Goal: Transaction & Acquisition: Purchase product/service

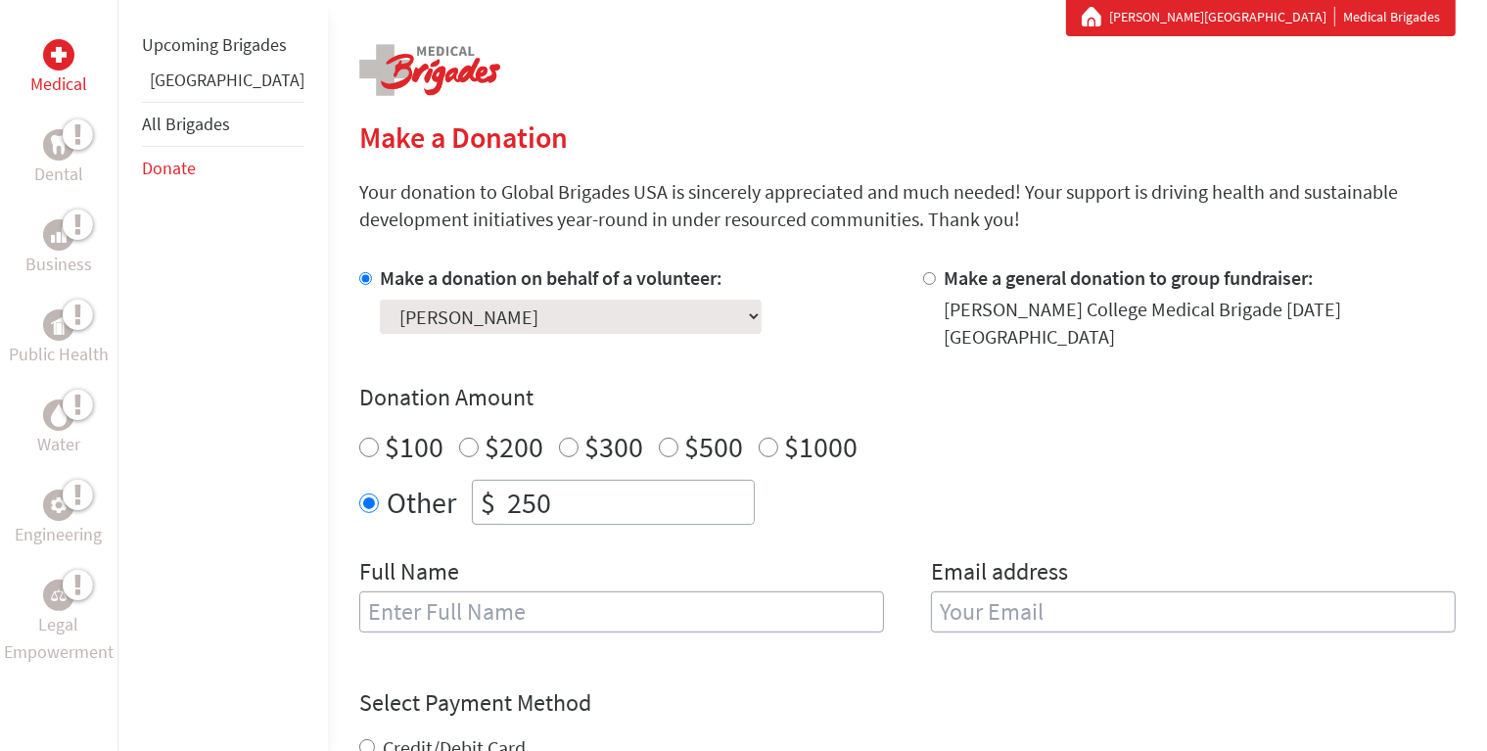
scroll to position [368, 0]
click at [748, 593] on input "text" at bounding box center [621, 611] width 525 height 41
type input "[PERSON_NAME]"
click at [989, 591] on input "email" at bounding box center [1193, 611] width 525 height 41
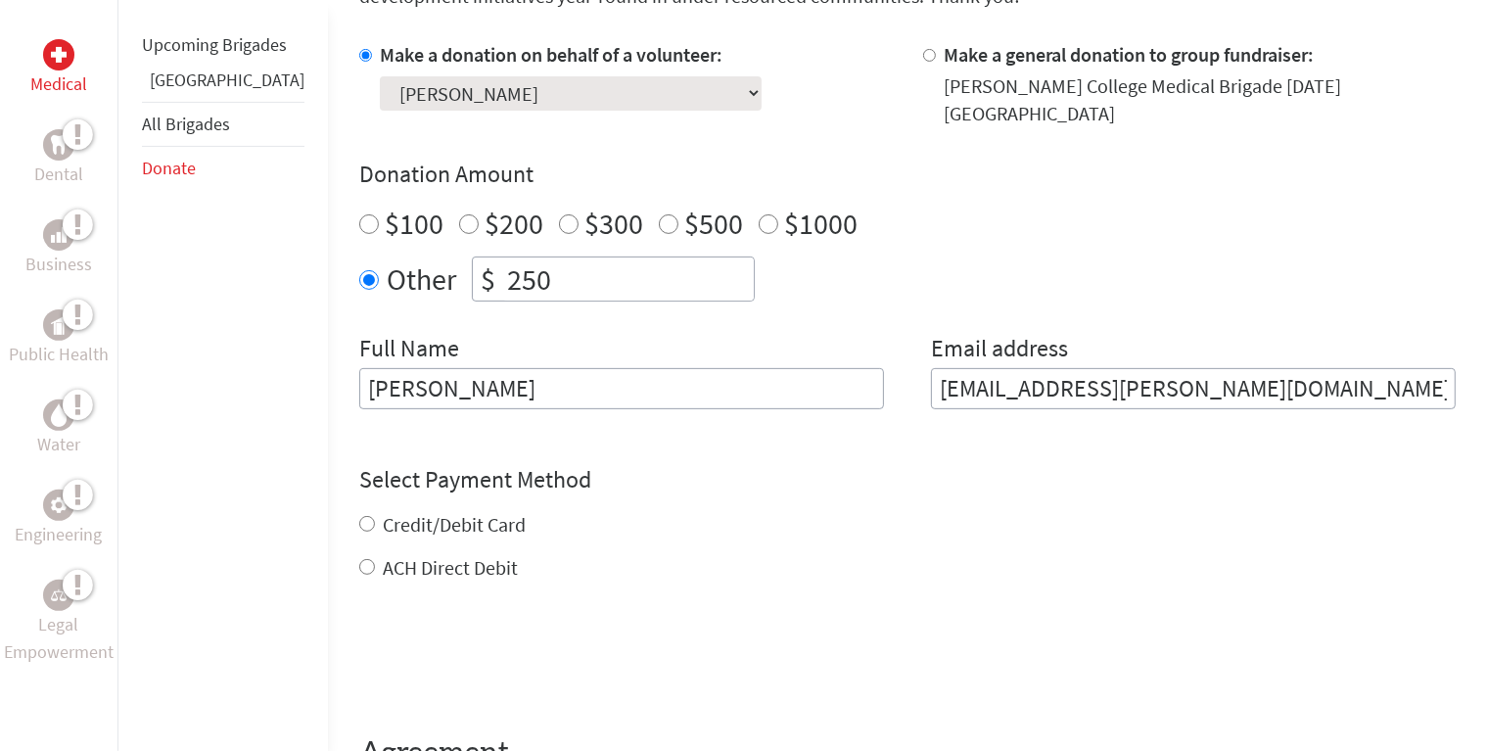
scroll to position [594, 0]
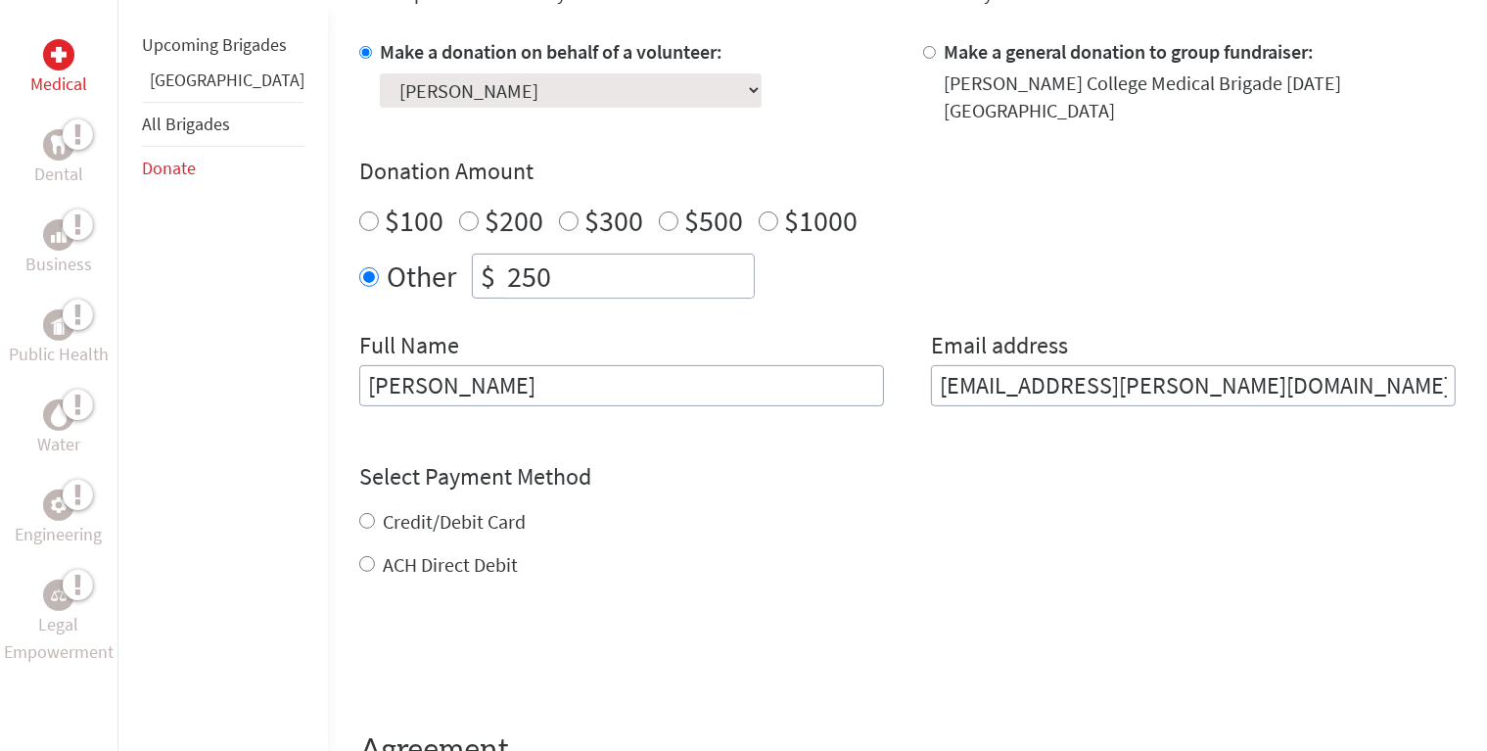
type input "[EMAIL_ADDRESS][PERSON_NAME][DOMAIN_NAME]"
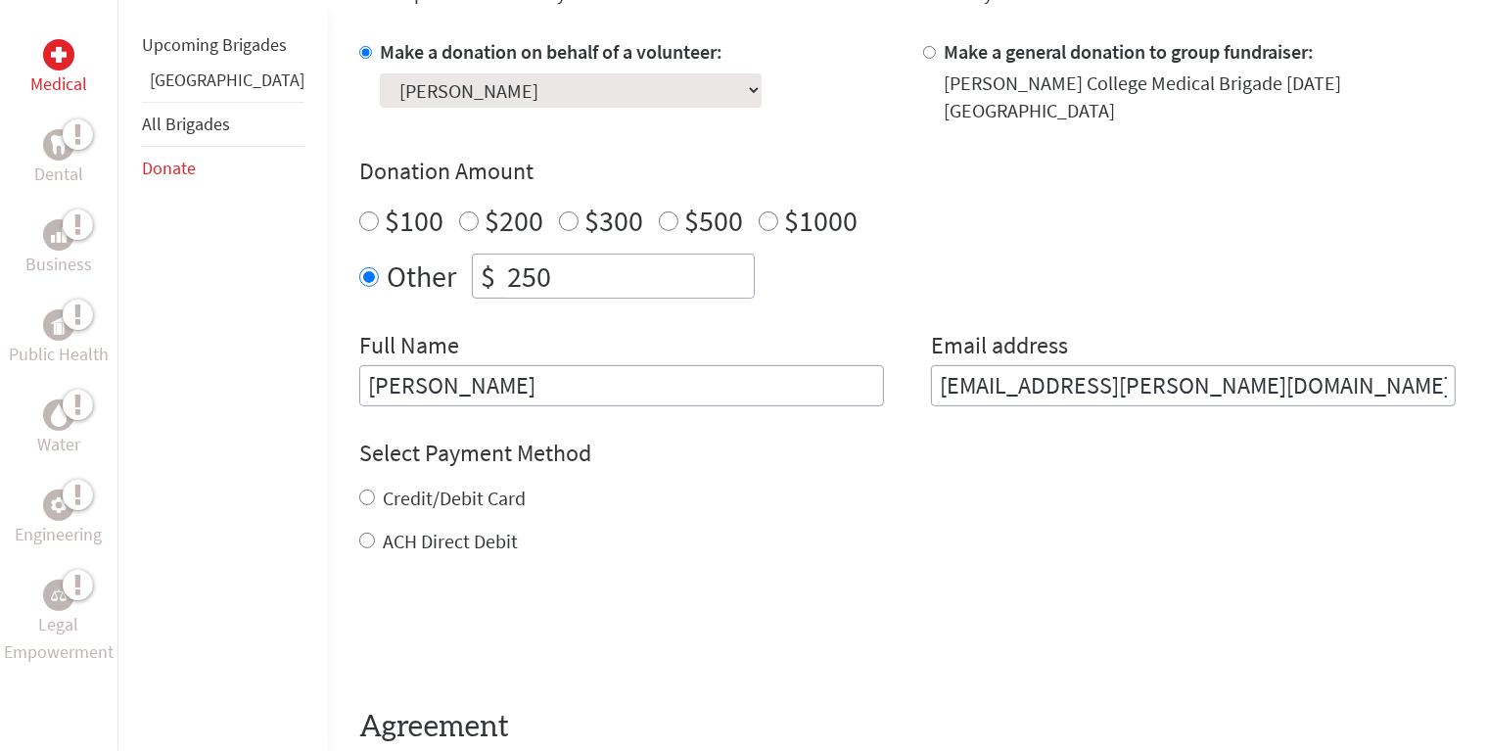
click at [819, 456] on div "Select Payment Method NOTE: American Express is not accepted. Please proceed no…" at bounding box center [907, 497] width 1097 height 118
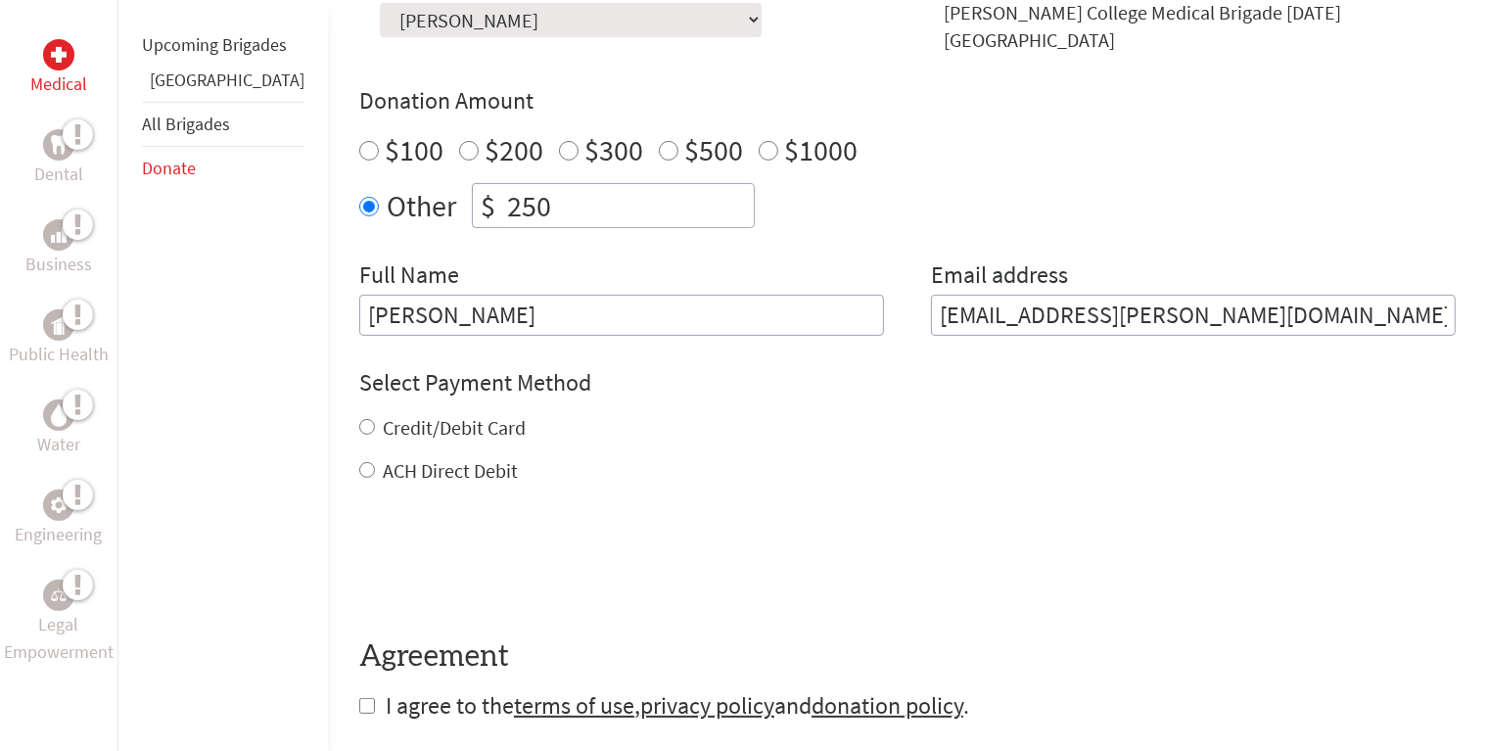
scroll to position [673, 0]
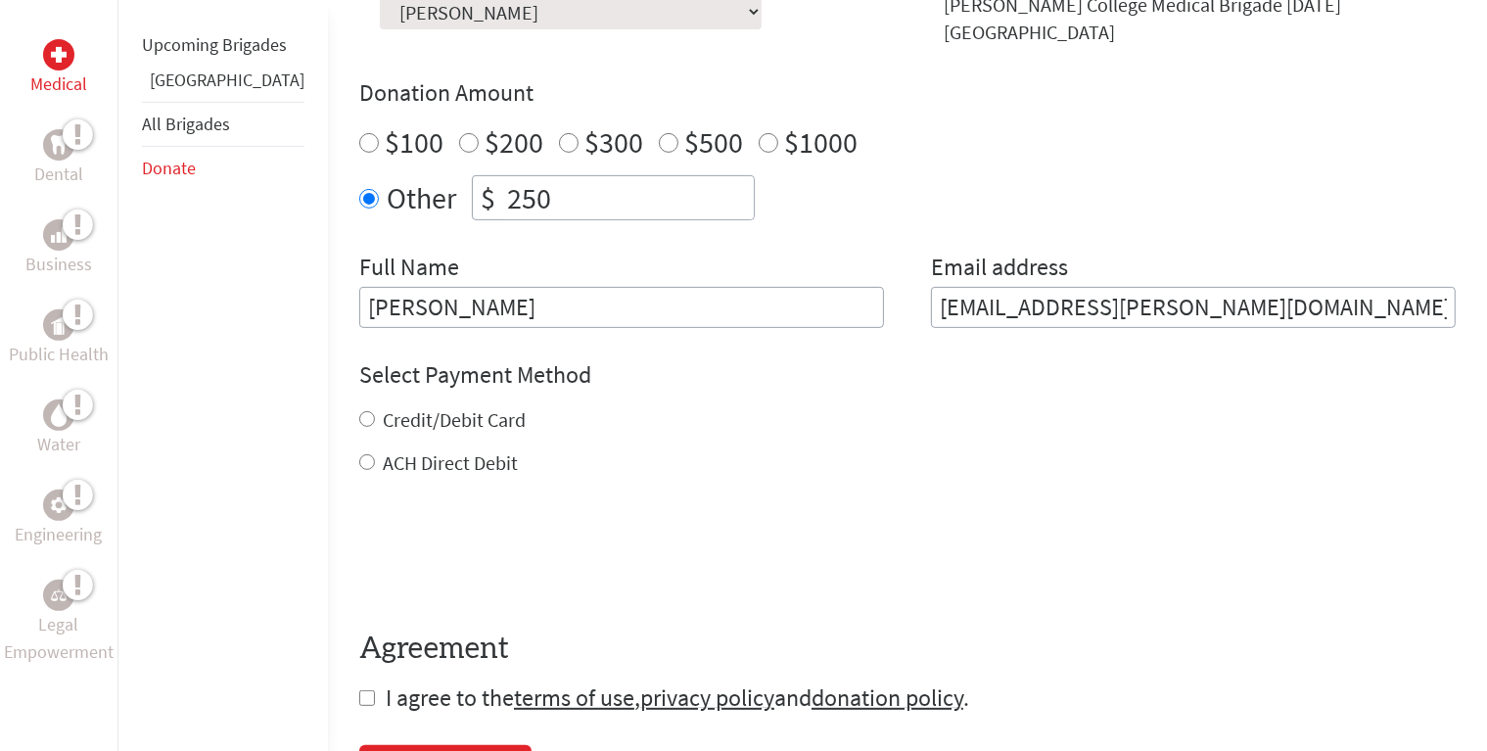
click at [359, 411] on input "Credit/Debit Card" at bounding box center [367, 419] width 16 height 16
radio input "true"
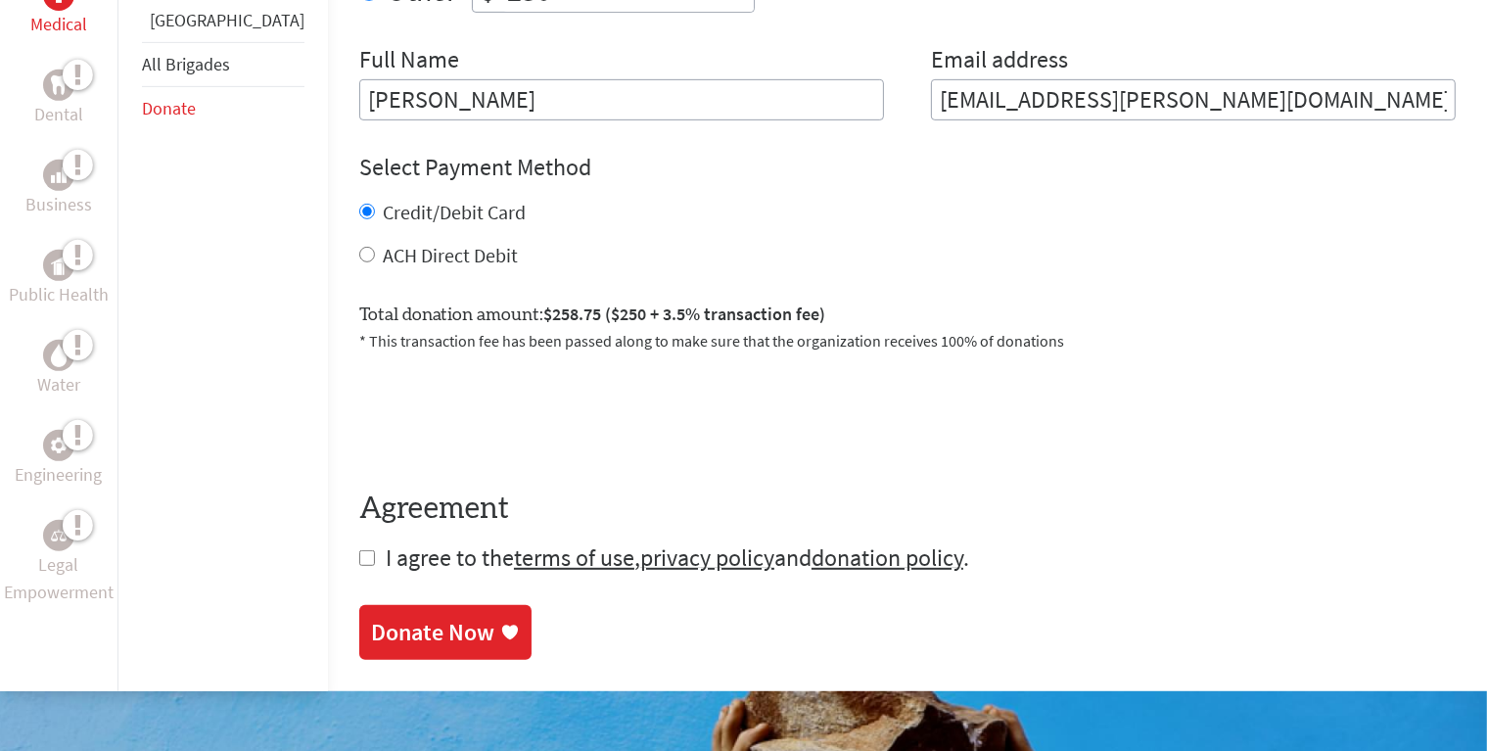
scroll to position [885, 0]
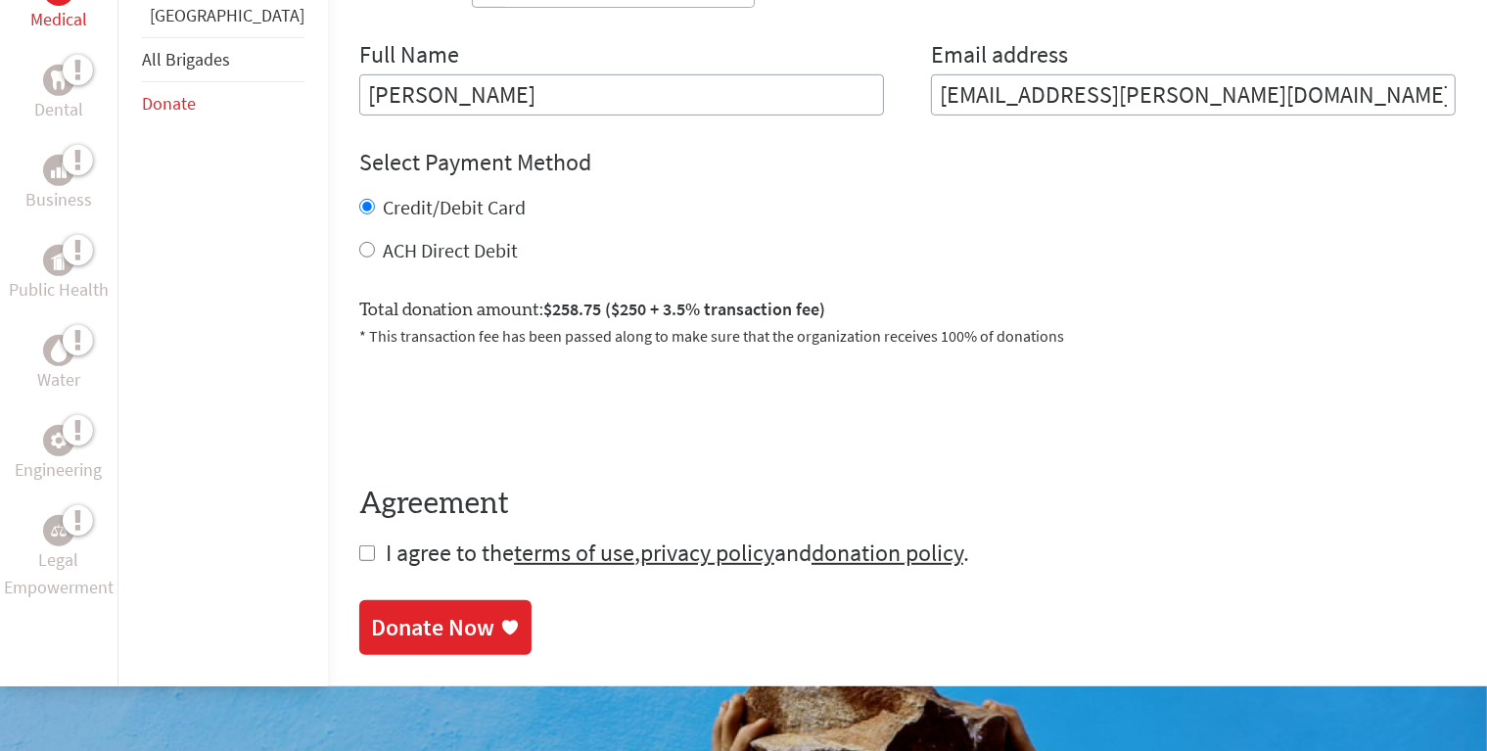
click at [359, 545] on input "checkbox" at bounding box center [367, 553] width 16 height 16
checkbox input "true"
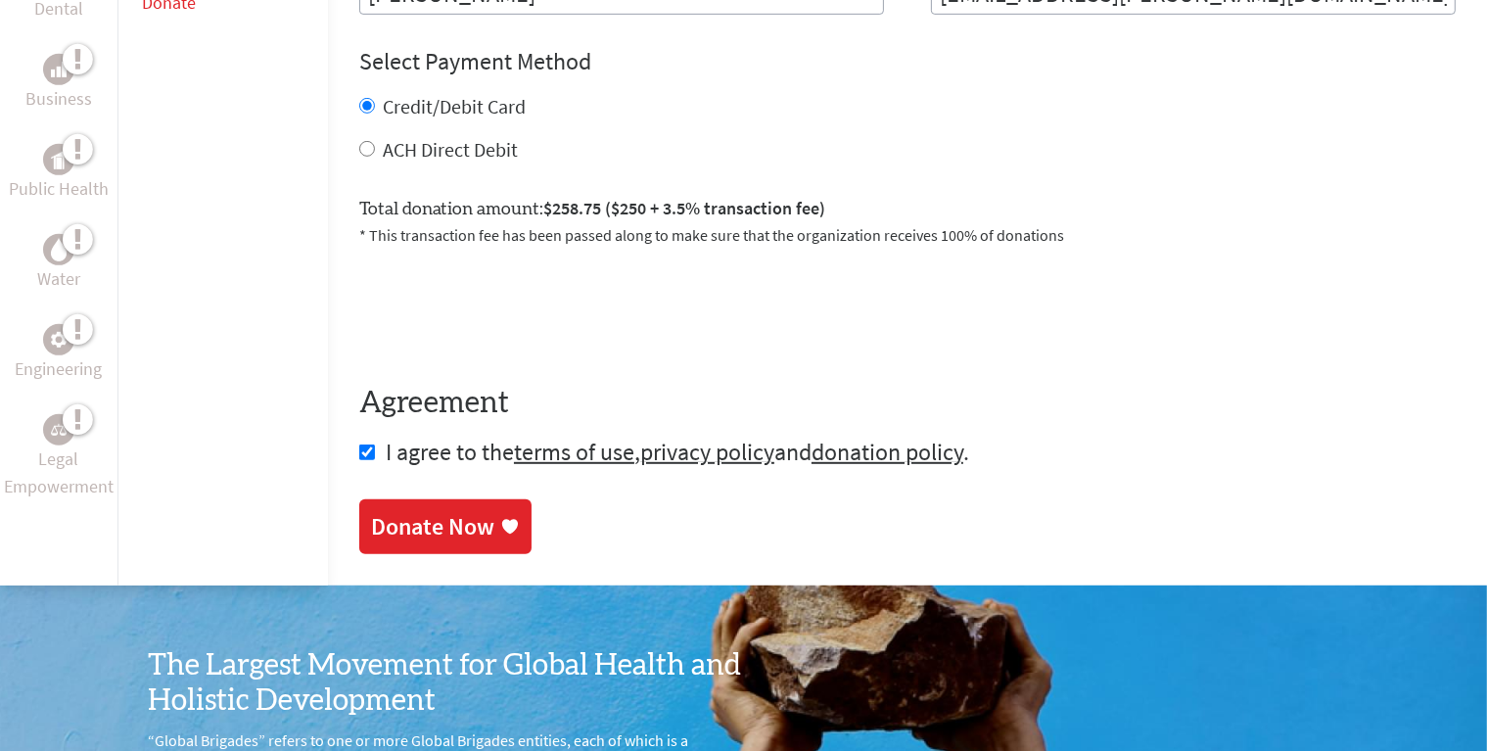
scroll to position [1011, 0]
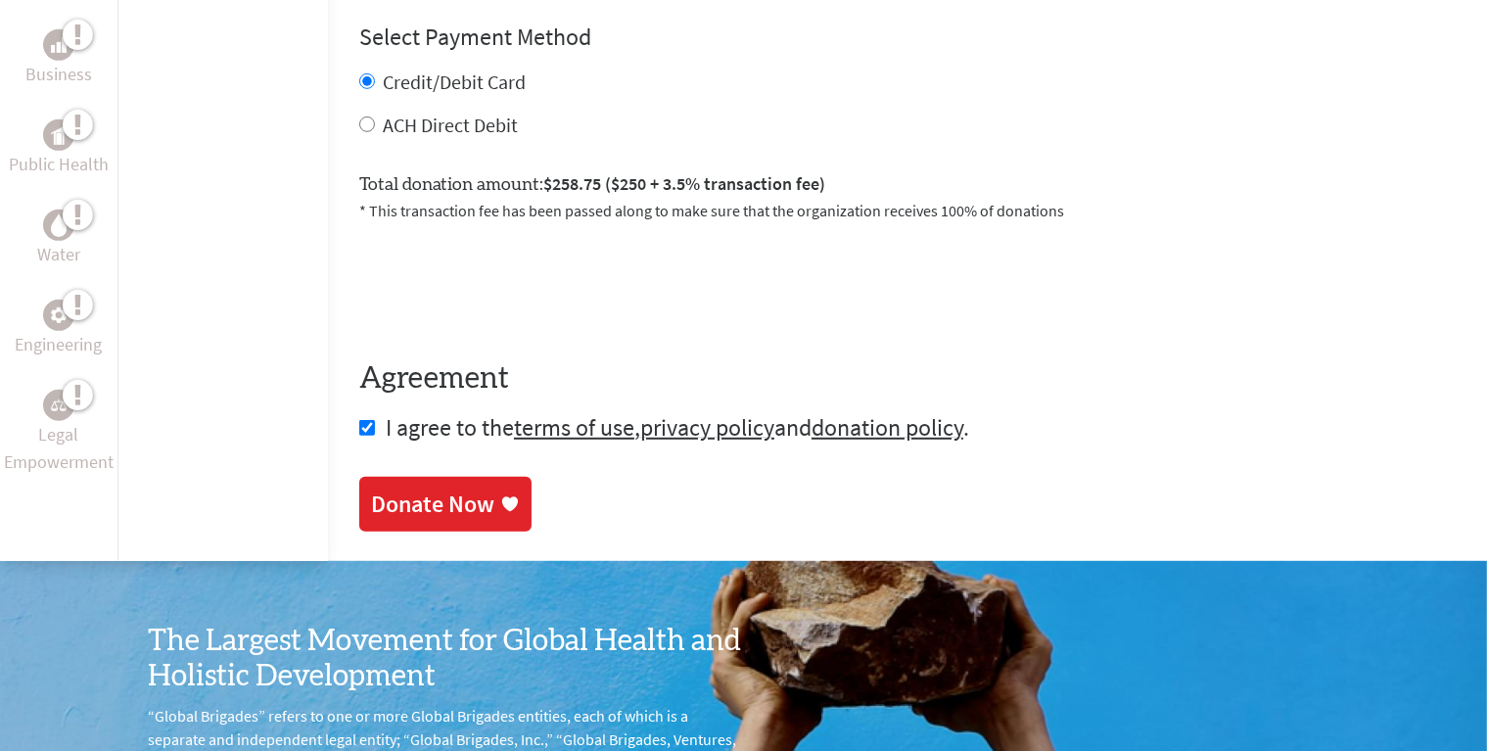
click at [419, 489] on div "Donate Now" at bounding box center [432, 504] width 123 height 31
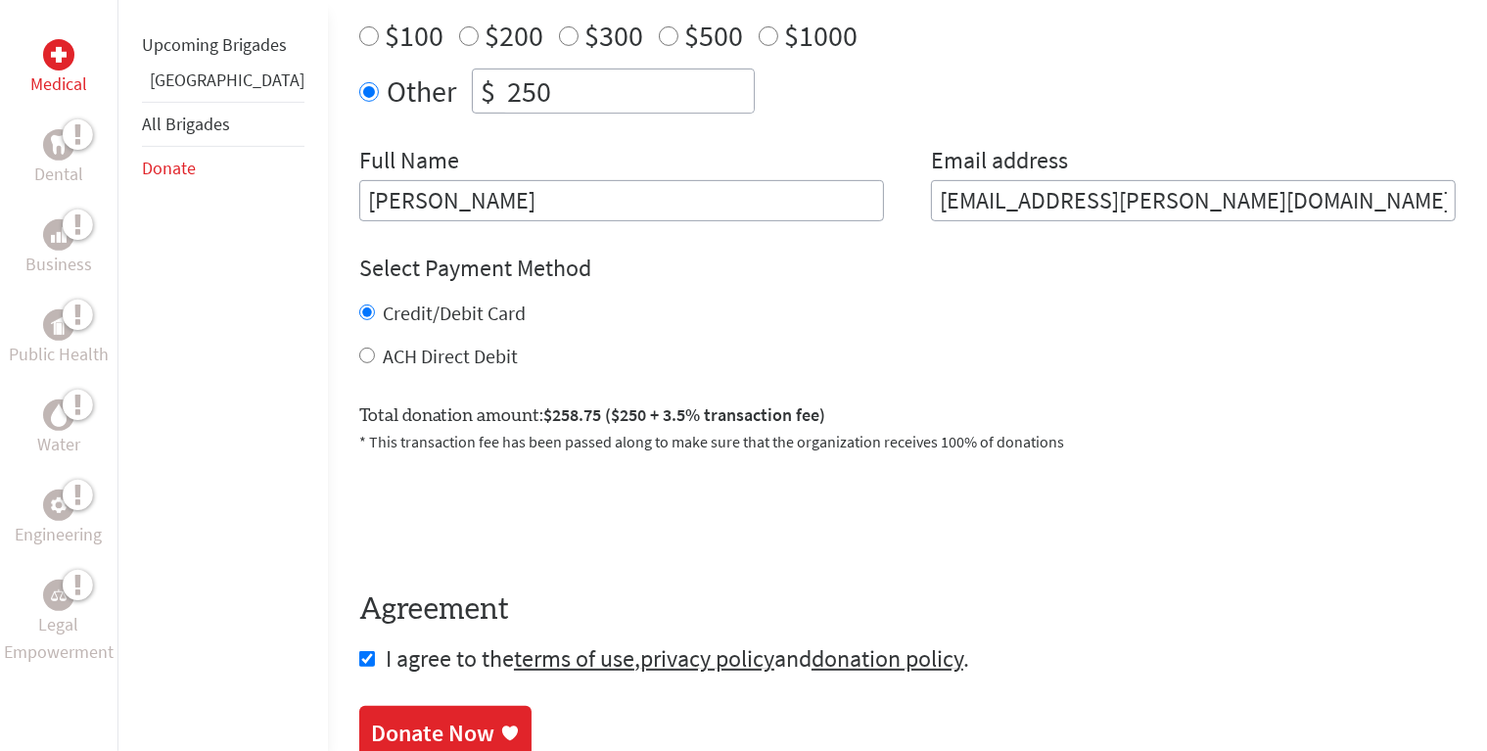
scroll to position [787, 0]
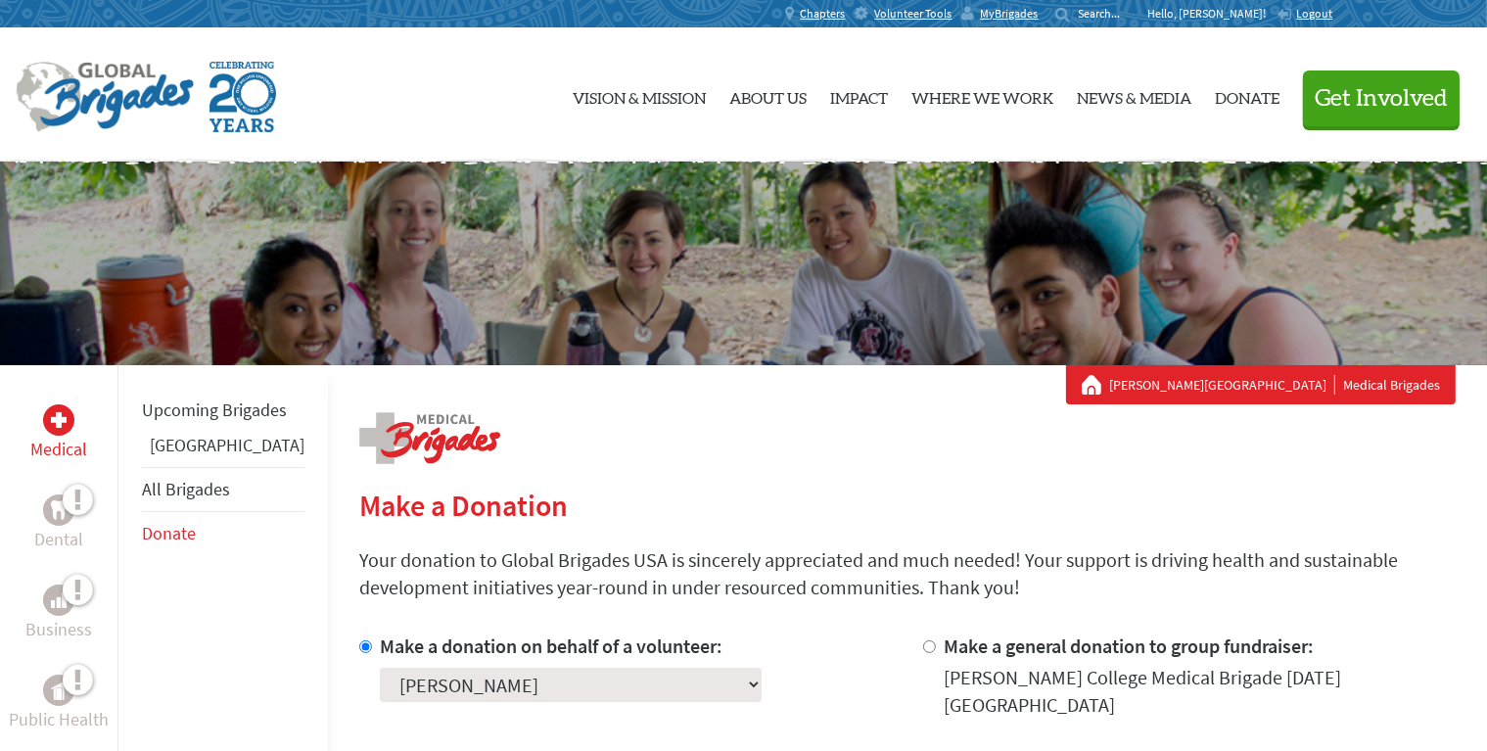
click at [180, 500] on link "All Brigades" at bounding box center [186, 489] width 88 height 23
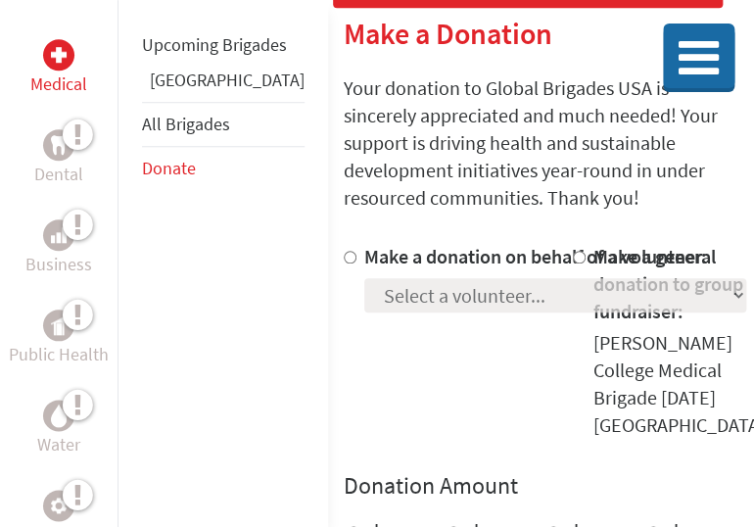
scroll to position [327, 0]
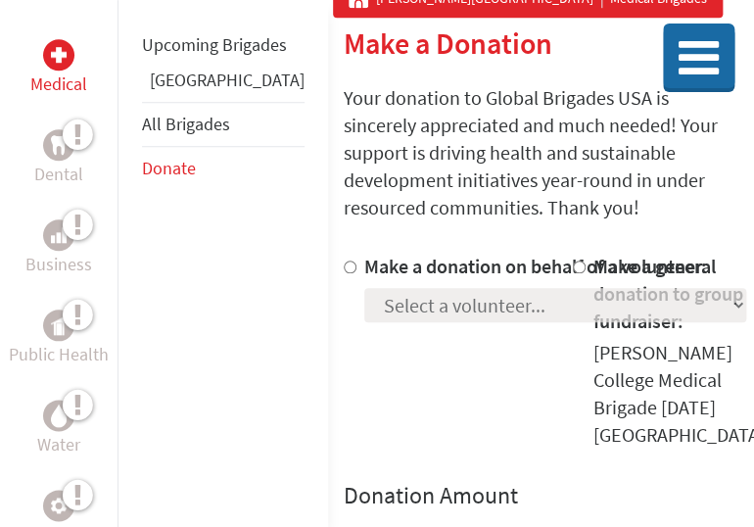
click at [344, 260] on input "Make a donation on behalf of a volunteer:" at bounding box center [350, 266] width 13 height 13
radio input "true"
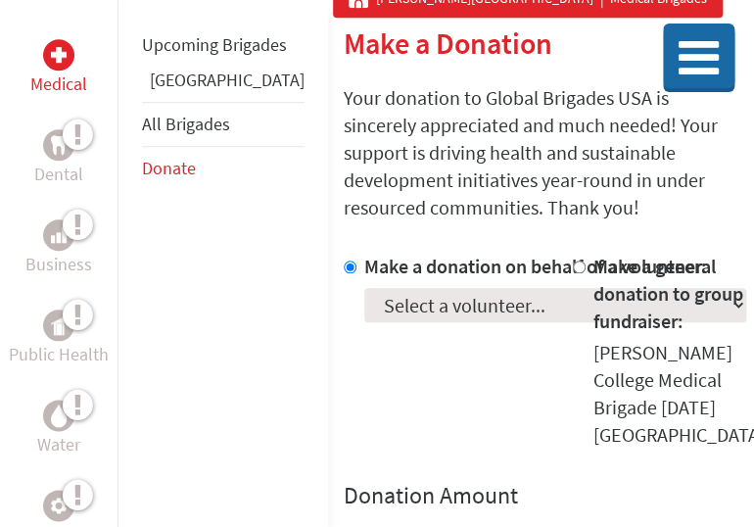
click at [391, 307] on select "Select a volunteer... Addy Martinez De La Rosa Ama Oduro Arana Katasema Athena …" at bounding box center [555, 305] width 382 height 34
click at [408, 374] on div "Make a donation on behalf of a volunteer: Select a volunteer... Addy Martinez D…" at bounding box center [555, 351] width 382 height 196
